Goal: Task Accomplishment & Management: Use online tool/utility

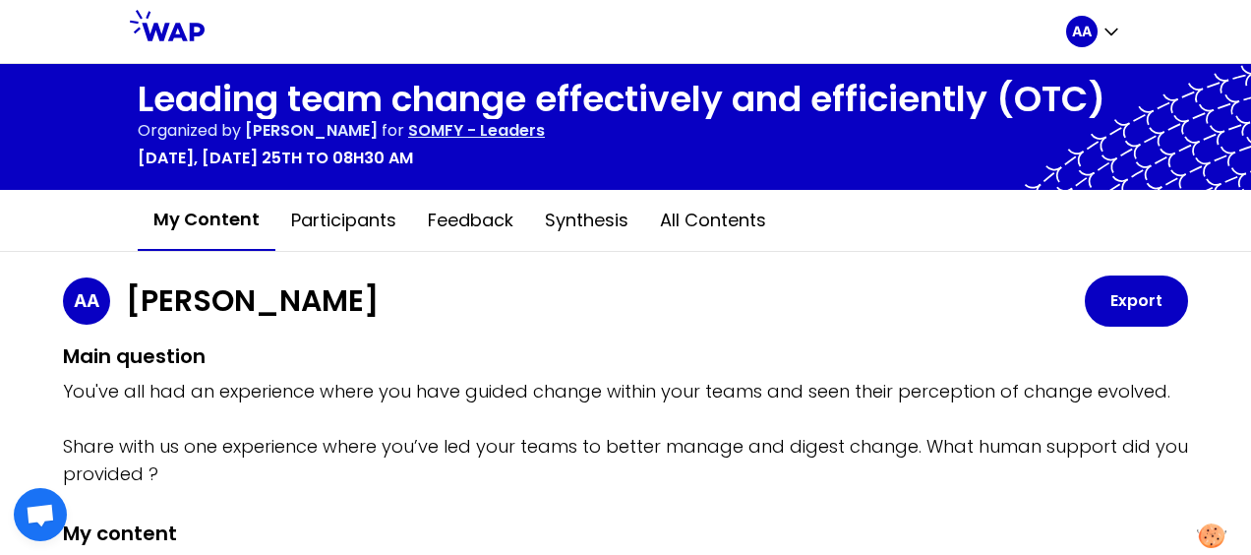
drag, startPoint x: 1250, startPoint y: 0, endPoint x: 813, endPoint y: 23, distance: 437.3
click at [813, 23] on div at bounding box center [636, 31] width 862 height 63
click at [328, 223] on button "Participants" at bounding box center [343, 220] width 137 height 59
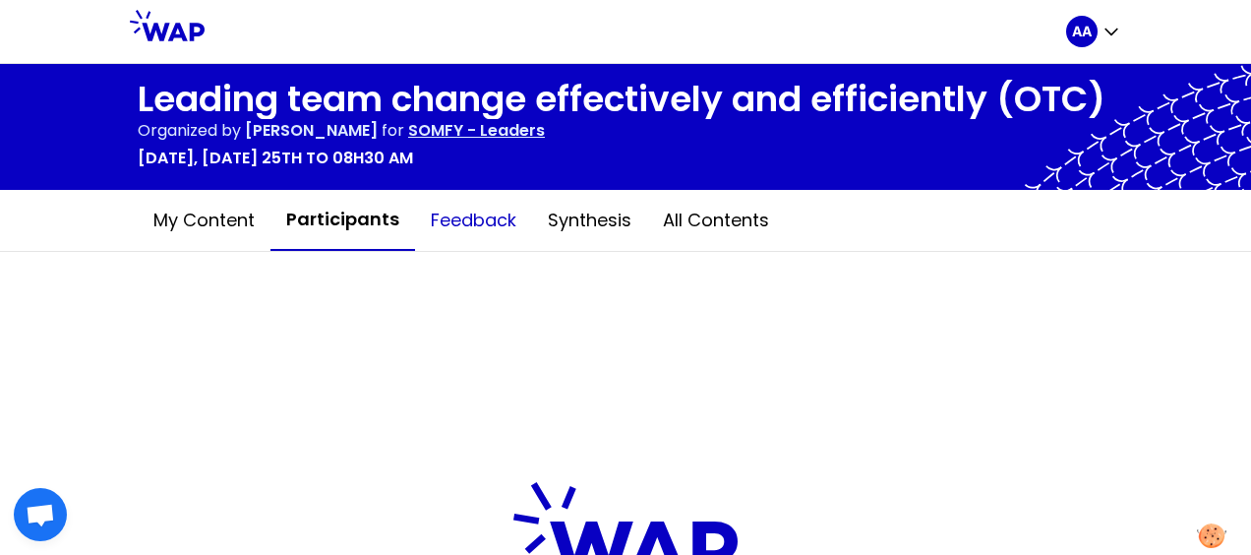
click at [477, 214] on button "Feedback" at bounding box center [473, 220] width 117 height 59
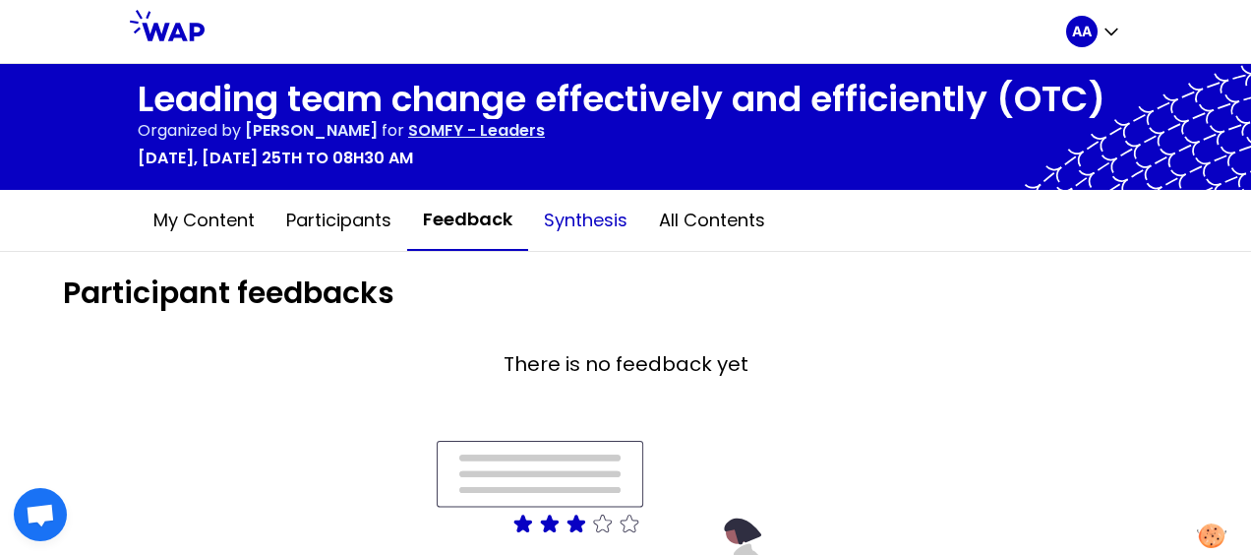
click at [561, 203] on button "Synthesis" at bounding box center [585, 220] width 115 height 59
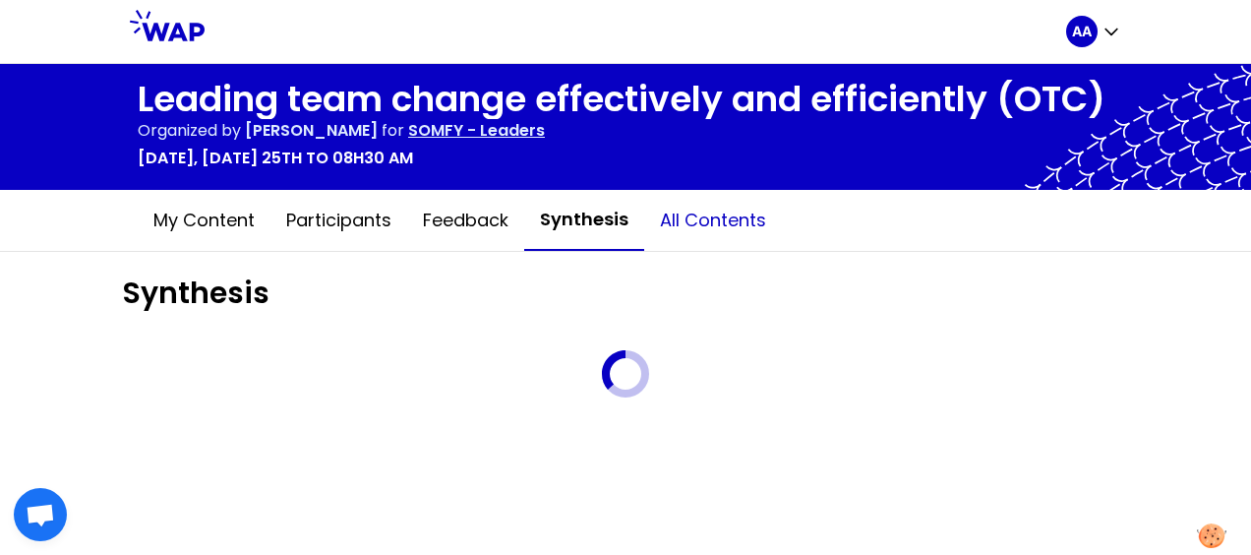
click at [698, 216] on button "All contents" at bounding box center [713, 220] width 138 height 59
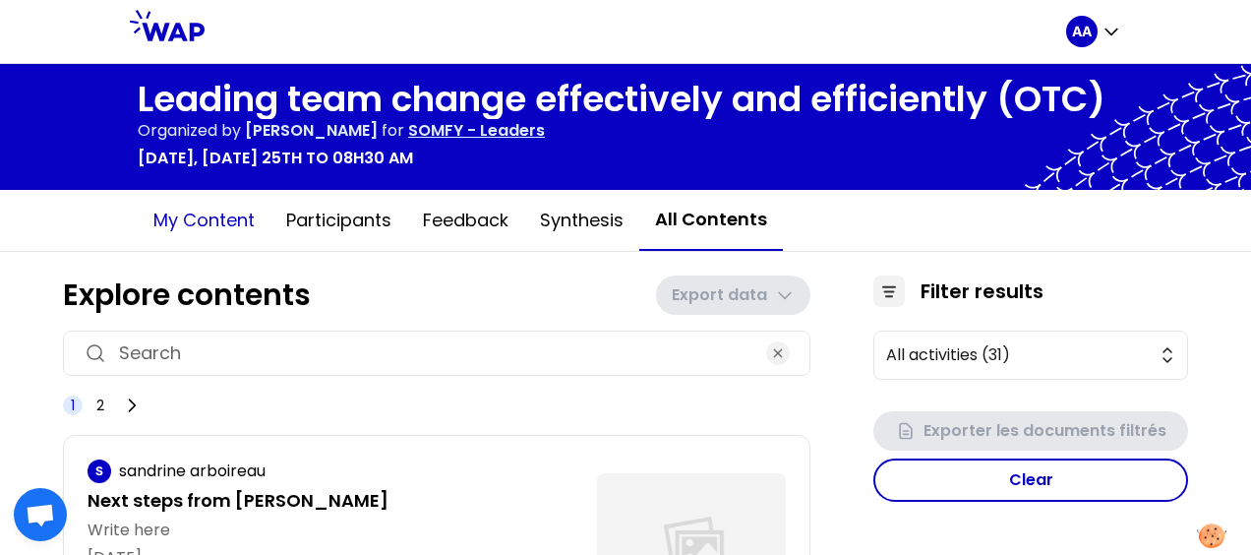
click at [198, 226] on button "My content" at bounding box center [204, 220] width 133 height 59
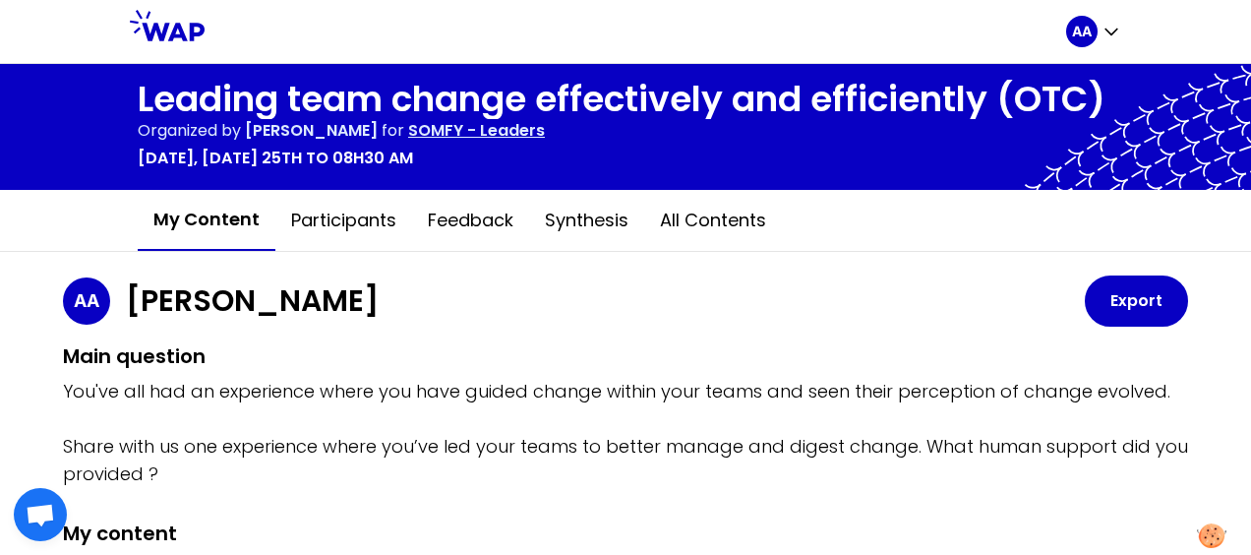
click at [539, 128] on p "SOMFY - Leaders" at bounding box center [476, 131] width 137 height 24
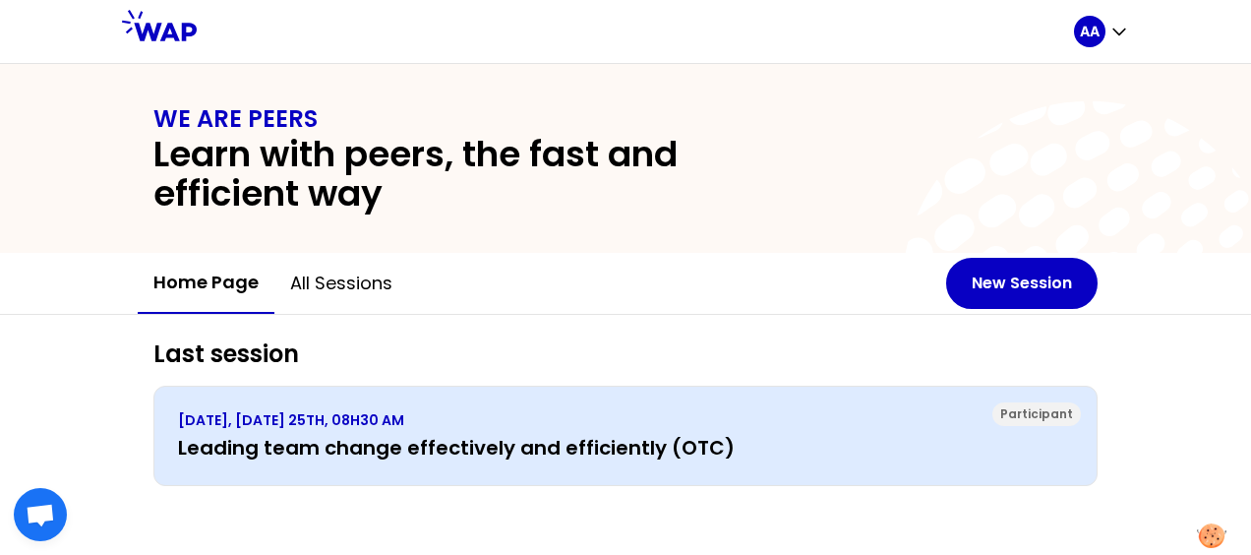
click at [349, 415] on p "[DATE], [DATE] 25TH, 08H30 AM" at bounding box center [625, 420] width 895 height 20
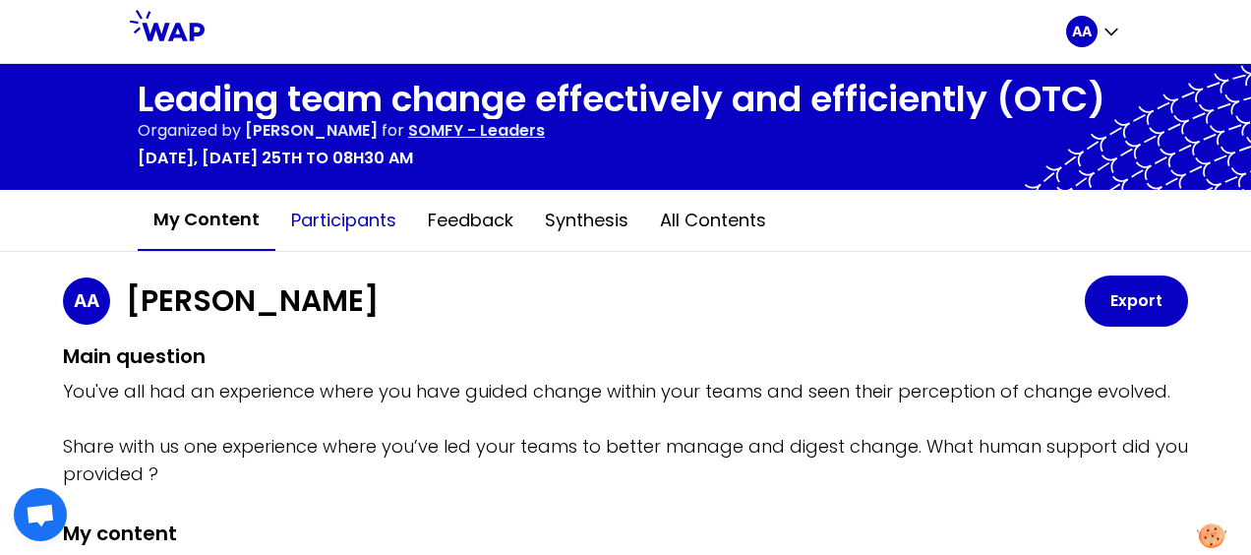
click at [356, 216] on button "Participants" at bounding box center [343, 220] width 137 height 59
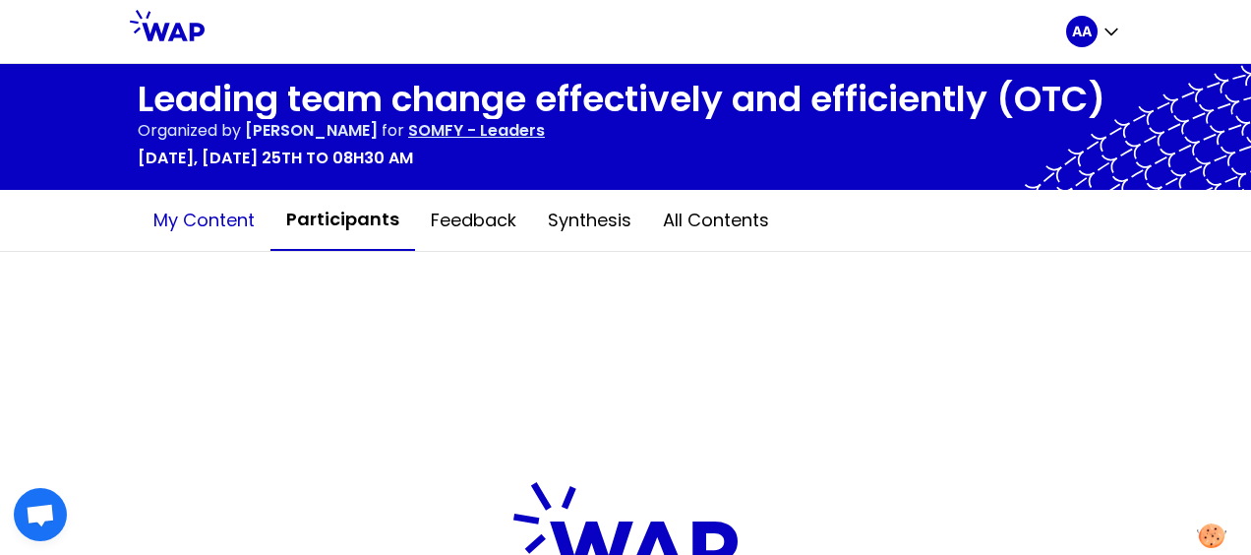
click at [199, 216] on button "My content" at bounding box center [204, 220] width 133 height 59
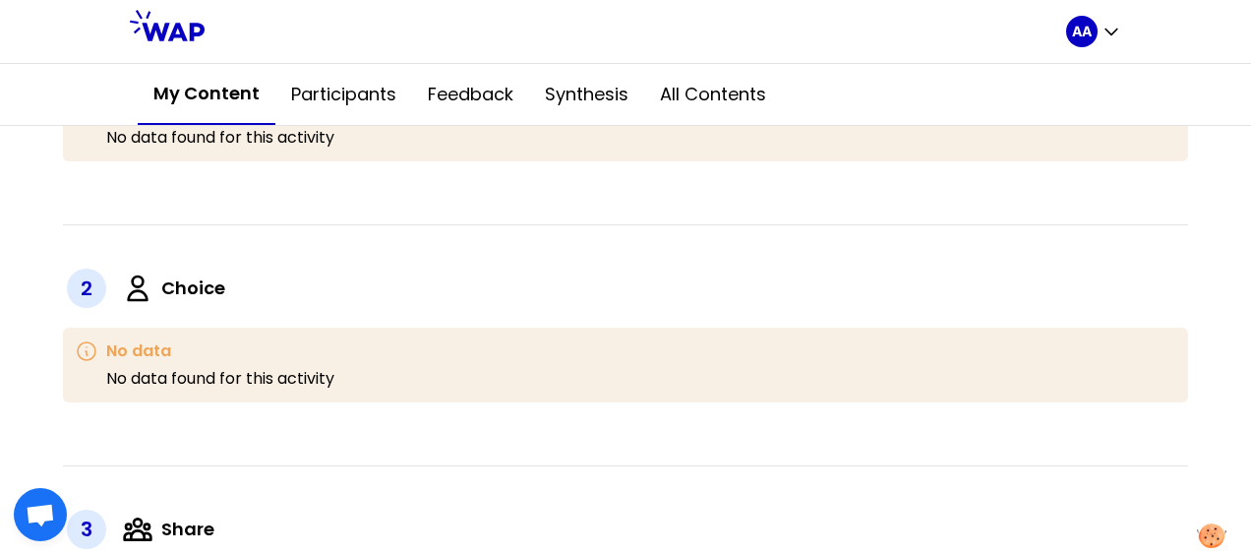
scroll to position [590, 0]
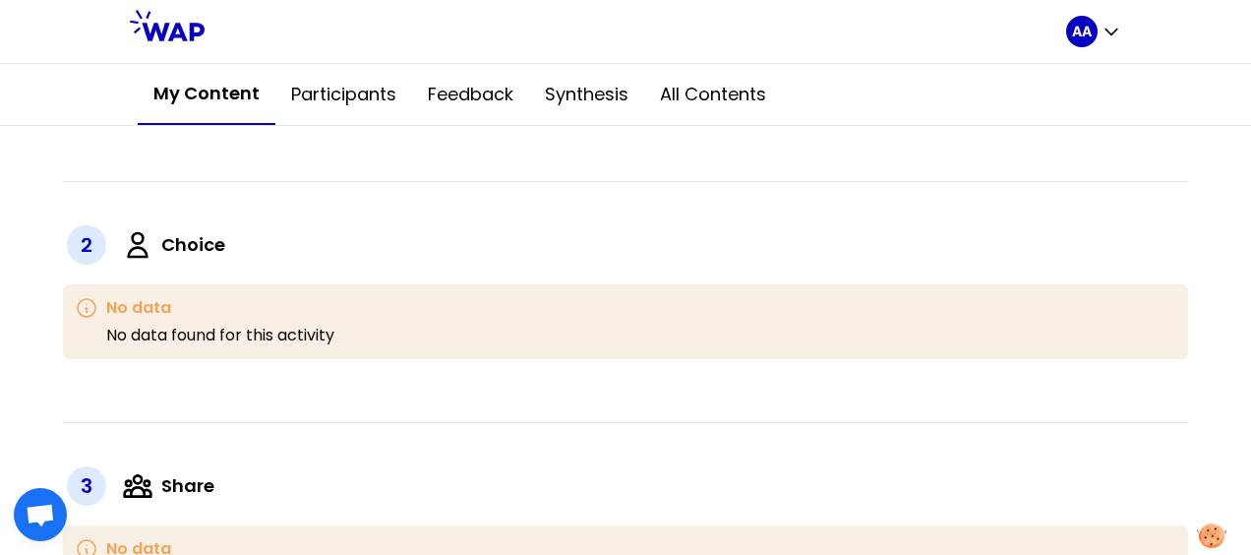
click at [41, 507] on span "Ouvrir le chat" at bounding box center [40, 517] width 31 height 26
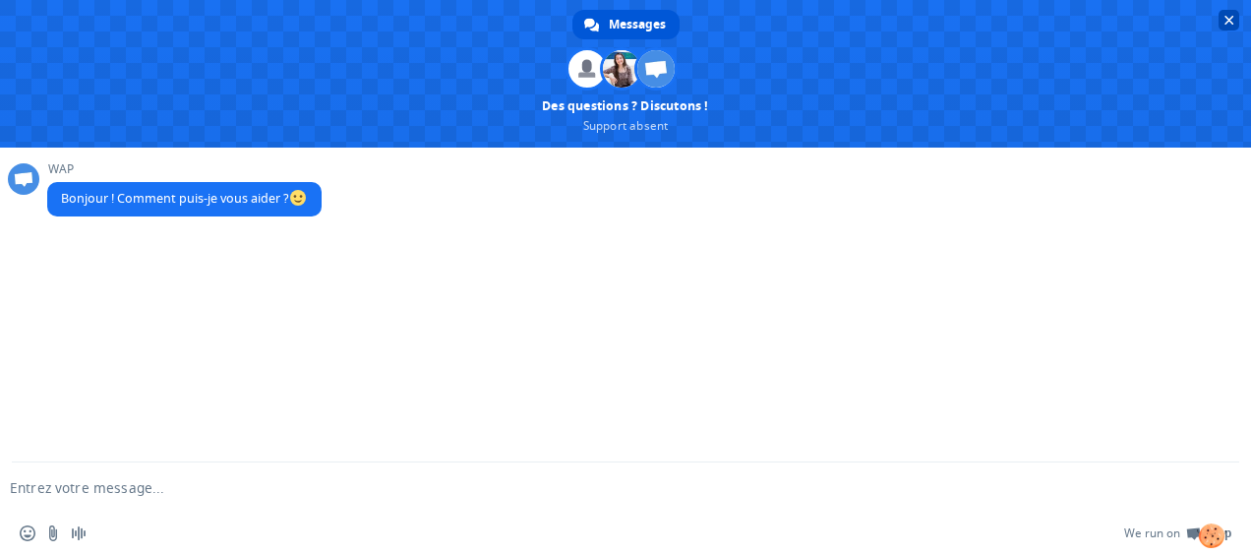
click at [1231, 17] on span "Fermer le chat" at bounding box center [1229, 21] width 10 height 10
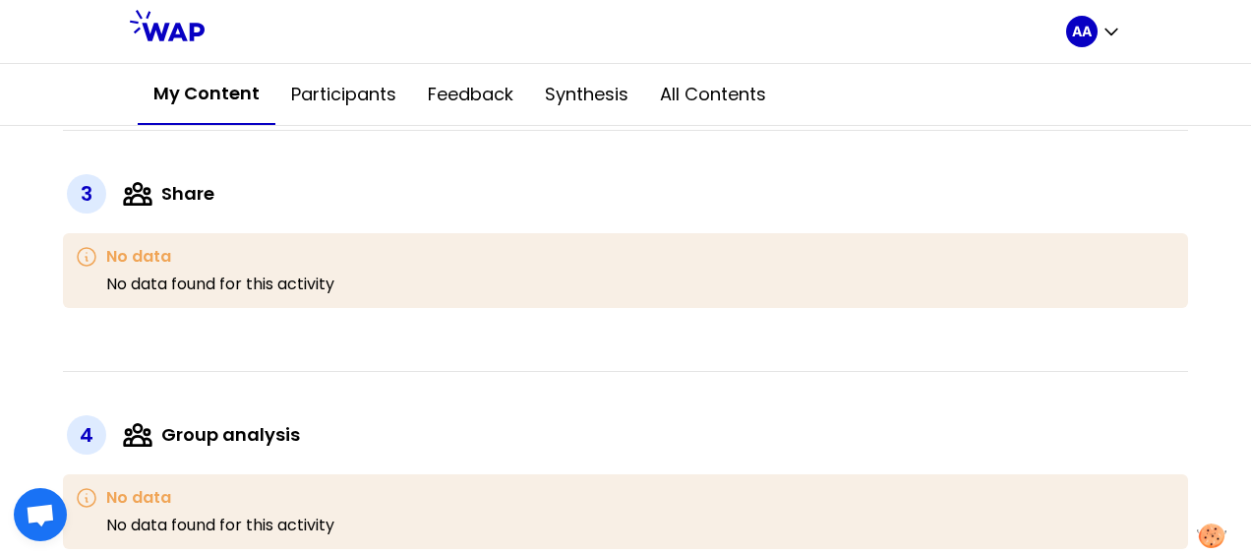
scroll to position [927, 0]
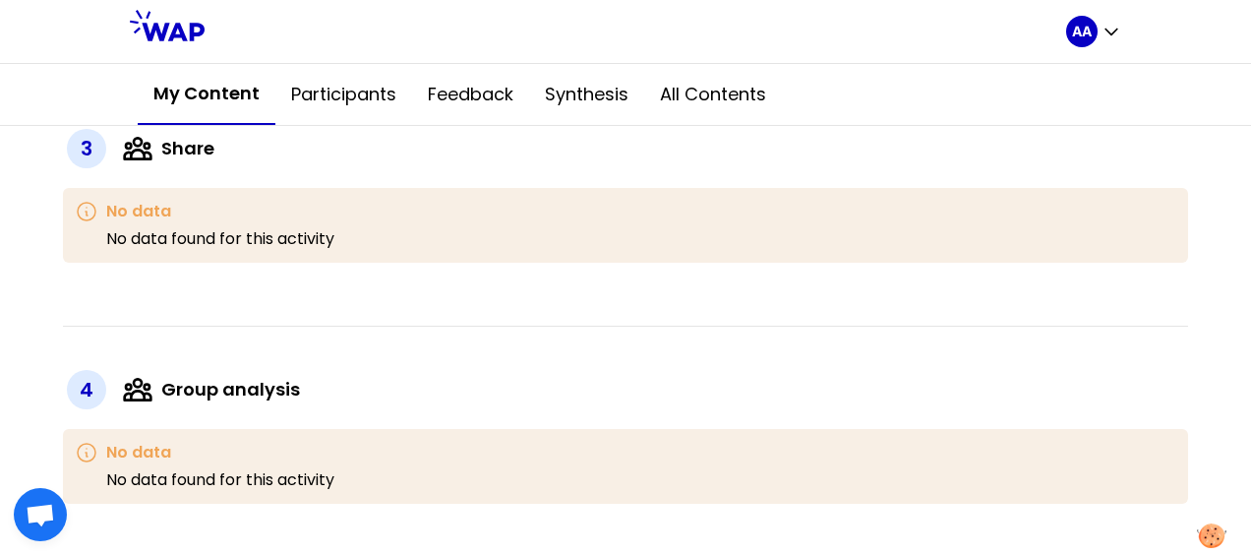
click at [151, 241] on p "No data found for this activity" at bounding box center [220, 239] width 228 height 24
click at [109, 217] on h3 "No data" at bounding box center [220, 212] width 228 height 24
click at [81, 203] on icon at bounding box center [87, 212] width 18 height 18
click at [84, 151] on div "3" at bounding box center [86, 148] width 39 height 39
click at [330, 100] on button "Participants" at bounding box center [343, 94] width 137 height 59
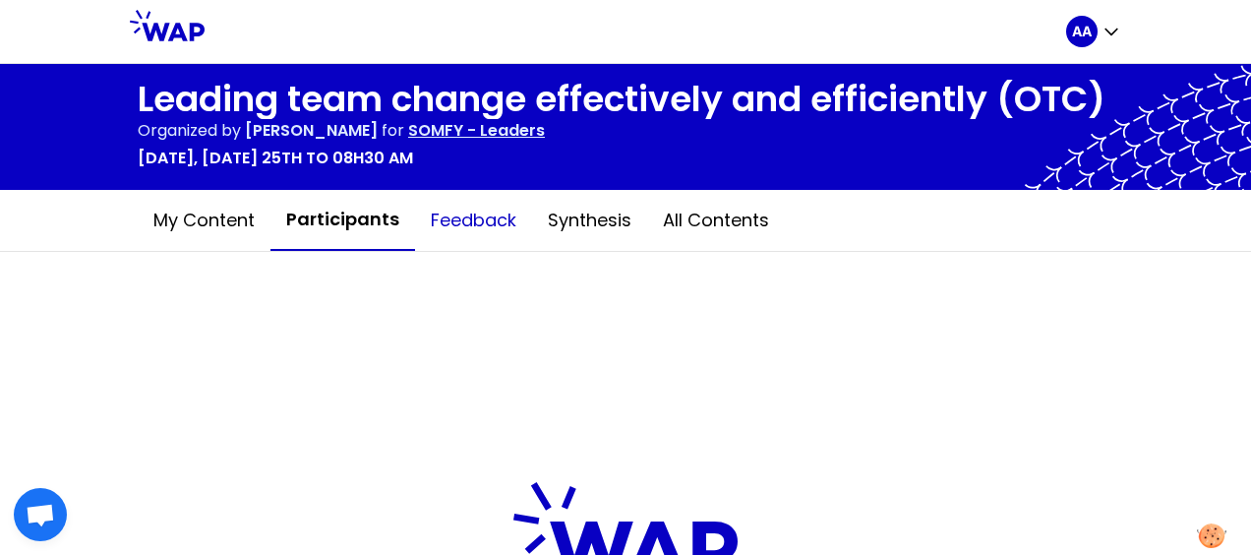
click at [464, 223] on button "Feedback" at bounding box center [473, 220] width 117 height 59
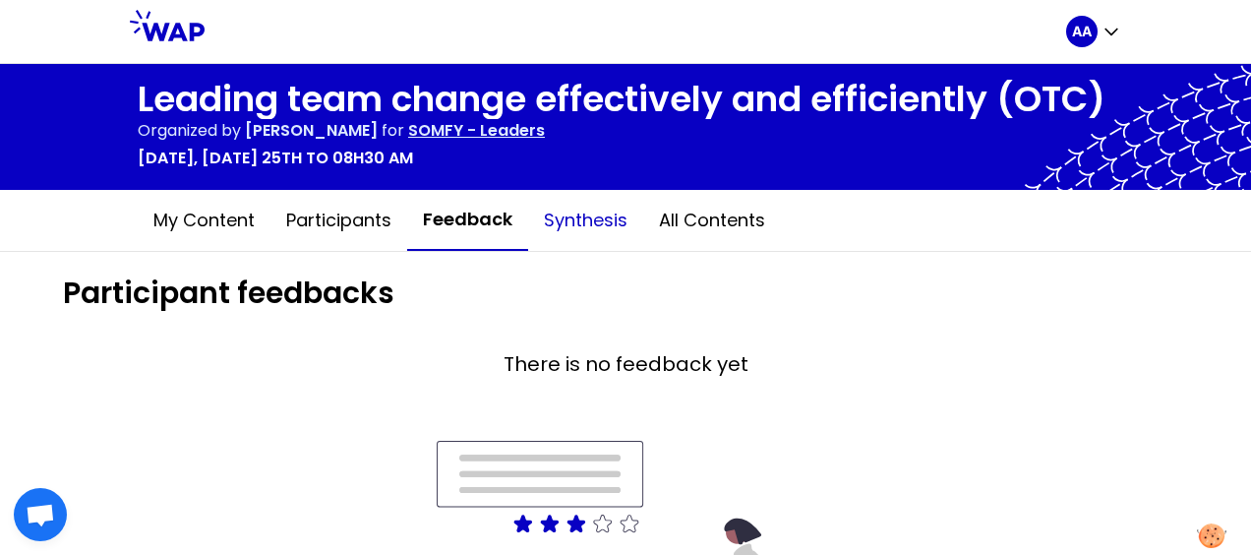
click at [584, 217] on button "Synthesis" at bounding box center [585, 220] width 115 height 59
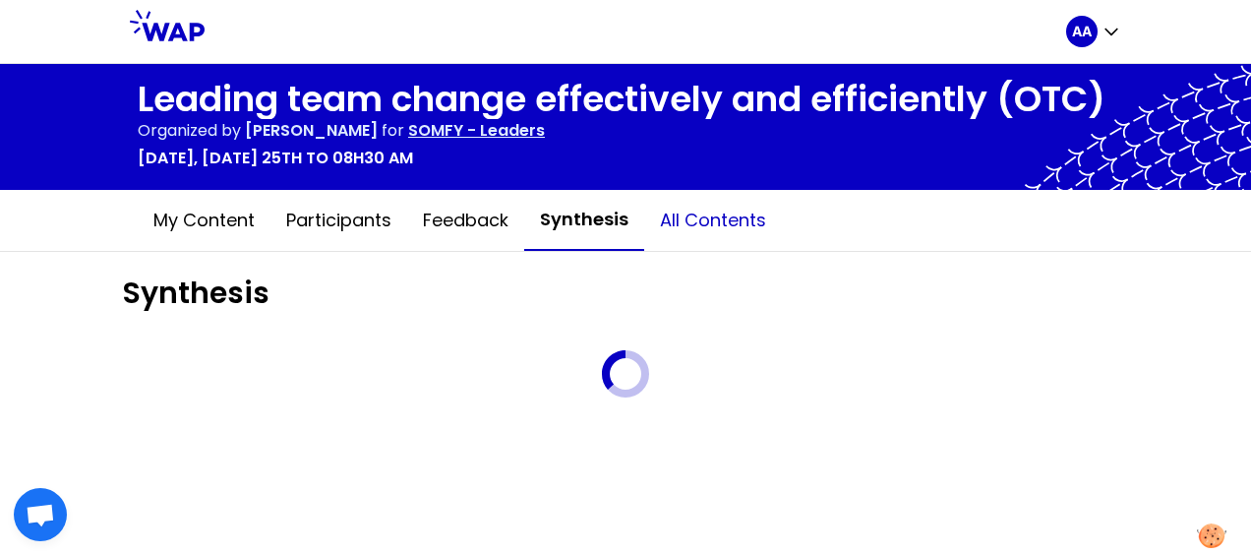
click at [716, 210] on button "All contents" at bounding box center [713, 220] width 138 height 59
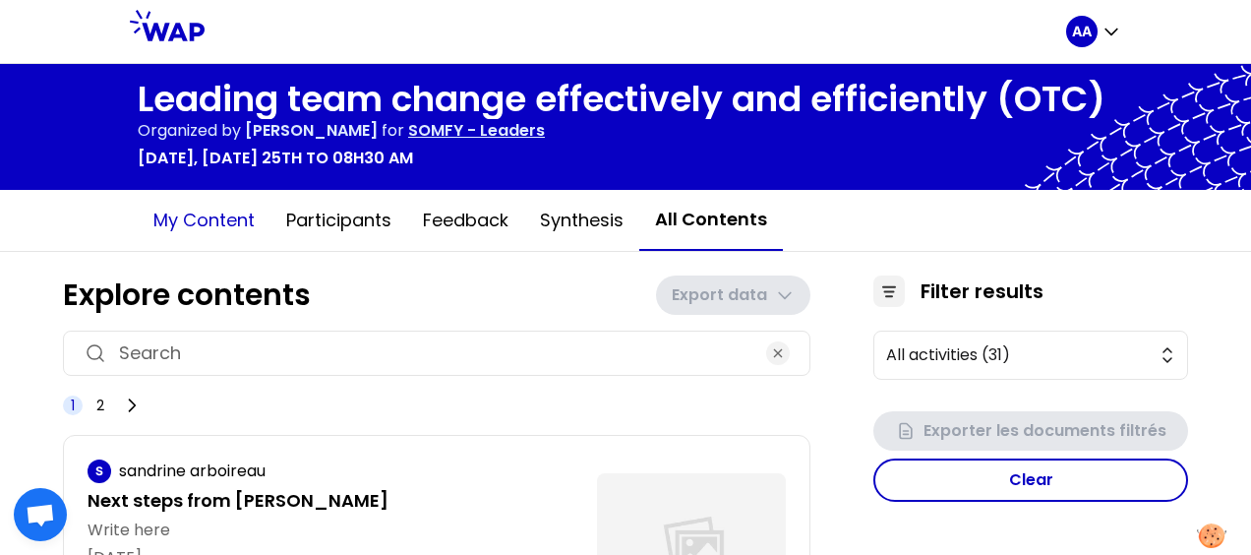
click at [201, 216] on button "My content" at bounding box center [204, 220] width 133 height 59
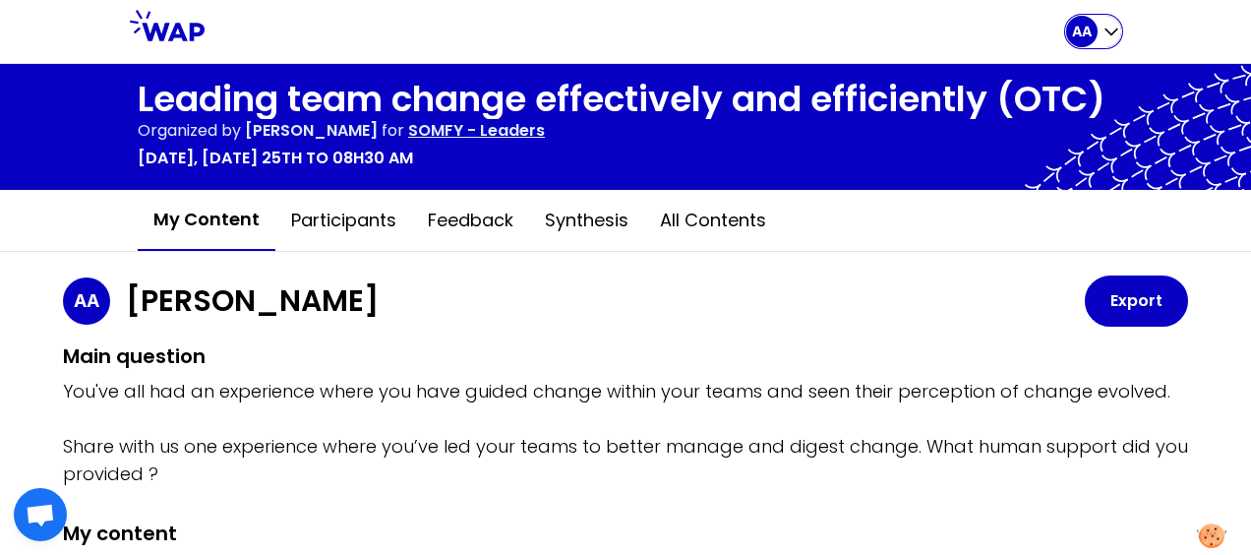
click at [1111, 23] on icon "button" at bounding box center [1112, 32] width 20 height 20
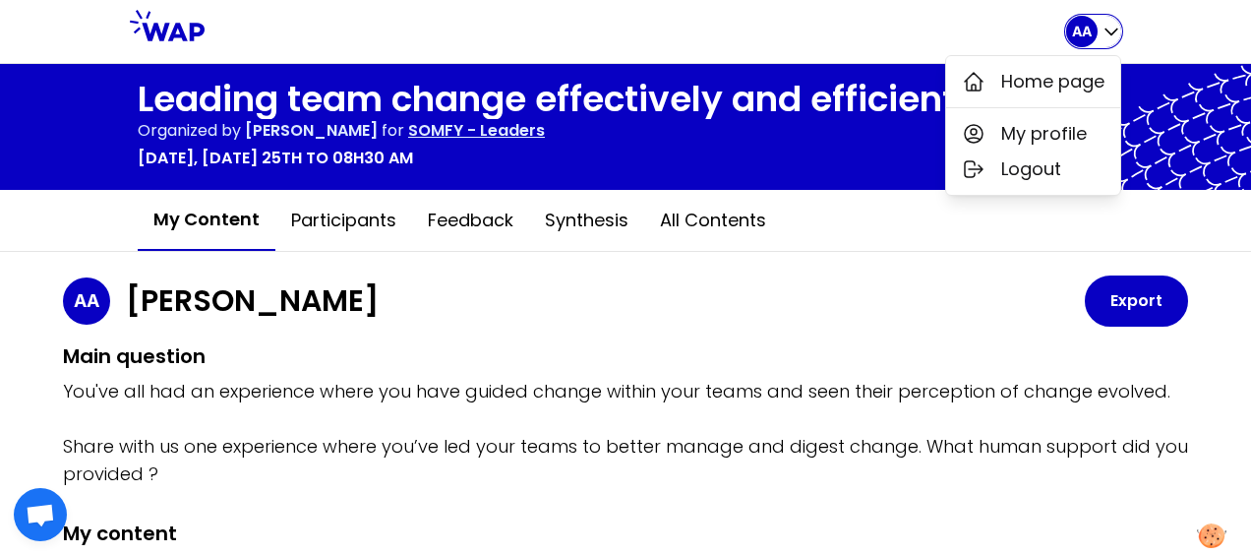
click at [1111, 23] on icon "button" at bounding box center [1112, 32] width 20 height 20
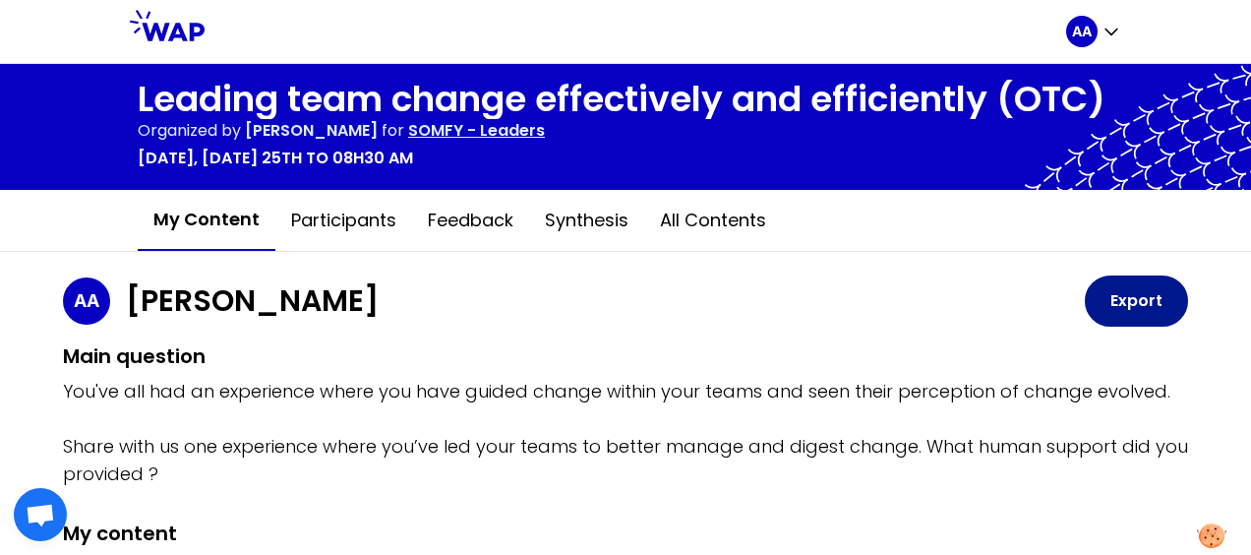
click at [1102, 299] on button "Export" at bounding box center [1136, 300] width 103 height 51
click at [724, 288] on div "AA [PERSON_NAME]" at bounding box center [574, 300] width 1022 height 47
